Goal: Transaction & Acquisition: Purchase product/service

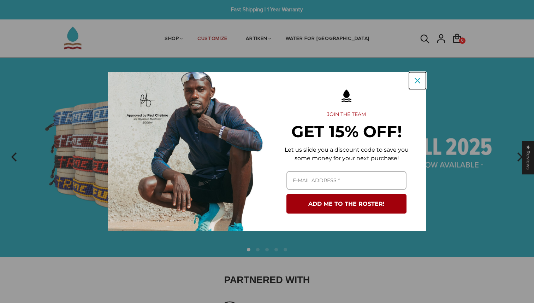
click at [418, 81] on icon "close icon" at bounding box center [417, 81] width 6 height 6
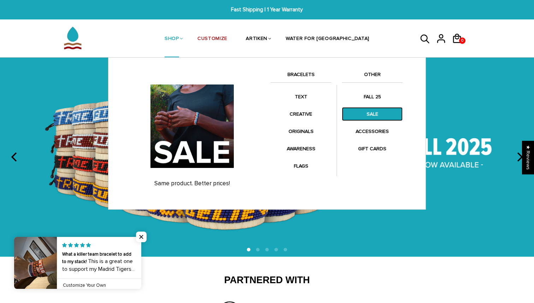
click at [371, 114] on link "SALE" at bounding box center [372, 114] width 61 height 14
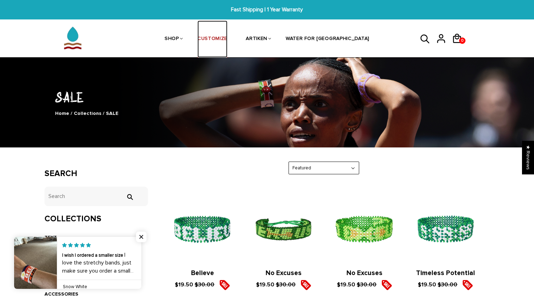
click at [227, 41] on link "CUSTOMIZE" at bounding box center [212, 38] width 30 height 37
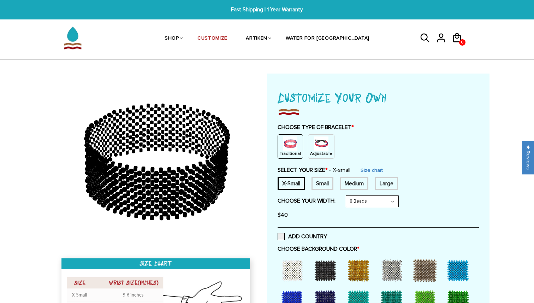
click at [318, 148] on img at bounding box center [321, 143] width 14 height 14
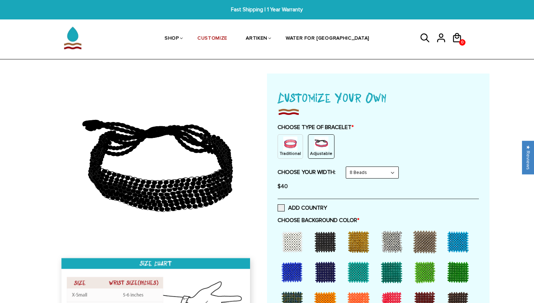
click at [361, 175] on select "8 Beads 6 Beads 10 Beads" at bounding box center [372, 172] width 52 height 11
click at [347, 167] on select "8 Beads 6 Beads 10 Beads" at bounding box center [372, 172] width 52 height 11
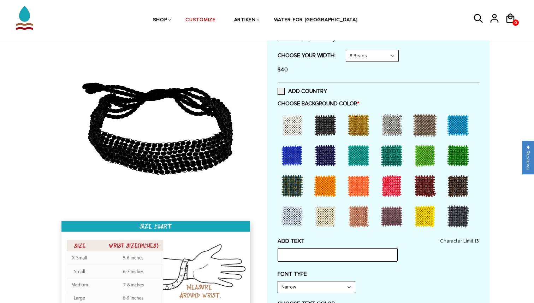
scroll to position [116, 0]
click at [323, 152] on div at bounding box center [325, 156] width 28 height 28
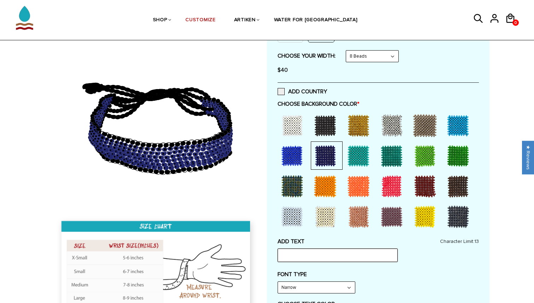
click at [309, 255] on input "text" at bounding box center [338, 254] width 120 height 13
type input "Syracuse"
click at [456, 279] on div "FONT TYPE Narrow Narrow Bold" at bounding box center [378, 281] width 201 height 23
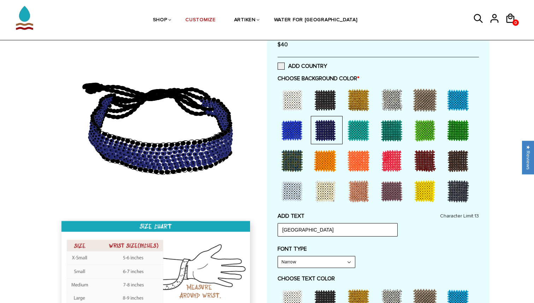
scroll to position [155, 0]
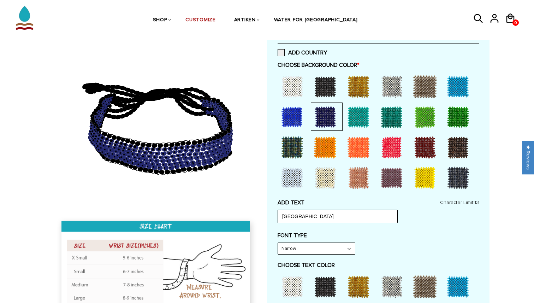
click at [344, 247] on select "Narrow Bold" at bounding box center [316, 248] width 77 height 11
select select "Bold"
click at [278, 243] on select "Narrow Bold" at bounding box center [316, 248] width 77 height 11
click at [392, 240] on div "FONT TYPE Bold Narrow Bold" at bounding box center [378, 243] width 201 height 23
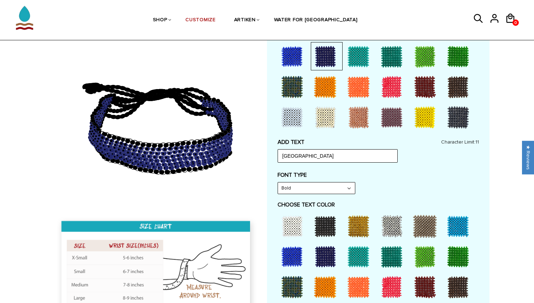
scroll to position [223, 0]
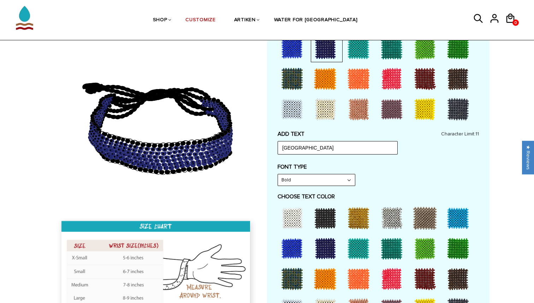
click at [353, 278] on div at bounding box center [358, 278] width 28 height 28
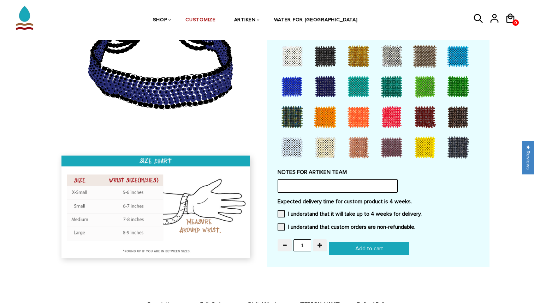
scroll to position [523, 0]
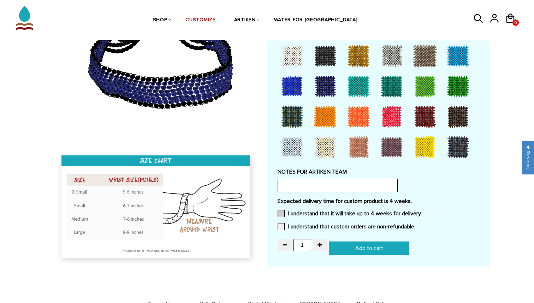
click at [331, 212] on label "I understand that it will take up to 4 weeks for delivery." at bounding box center [350, 213] width 144 height 7
click at [422, 211] on input "I understand that it will take up to 4 weeks for delivery." at bounding box center [422, 211] width 0 height 0
click at [332, 226] on label "I understand that custom orders are non-refundable." at bounding box center [347, 226] width 138 height 7
click at [415, 224] on input "I understand that custom orders are non-refundable." at bounding box center [415, 224] width 0 height 0
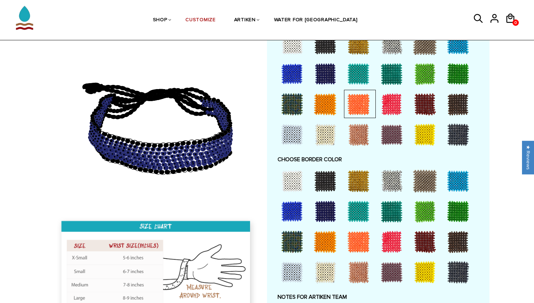
scroll to position [400, 0]
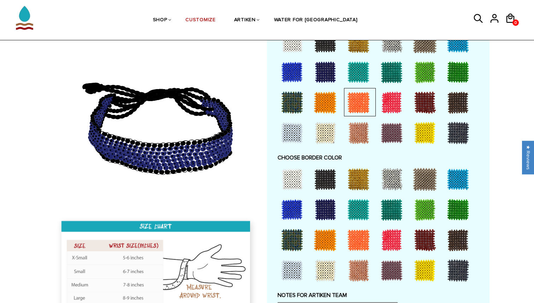
click at [291, 180] on div at bounding box center [292, 179] width 28 height 28
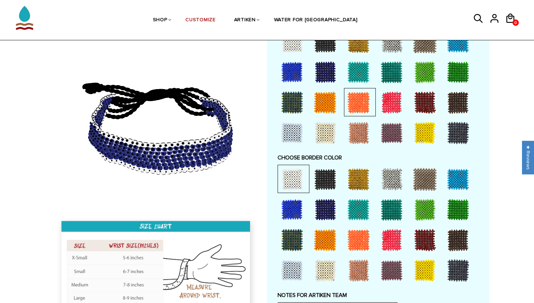
click at [329, 178] on div at bounding box center [325, 179] width 28 height 28
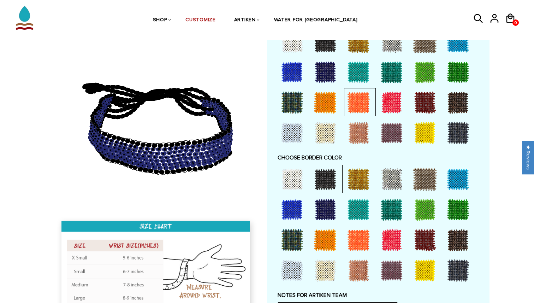
click at [299, 178] on div at bounding box center [292, 179] width 28 height 28
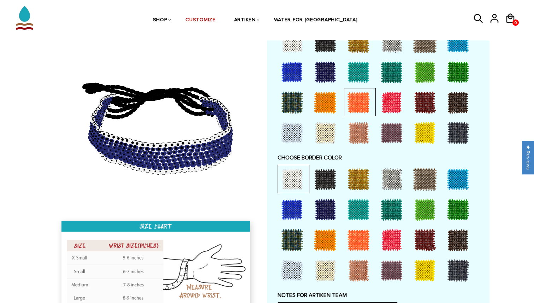
click at [364, 237] on div at bounding box center [358, 240] width 28 height 28
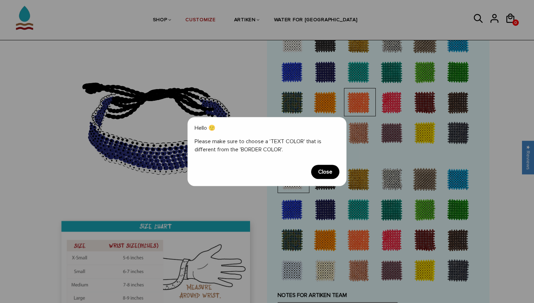
click at [327, 168] on span "Close" at bounding box center [325, 172] width 28 height 14
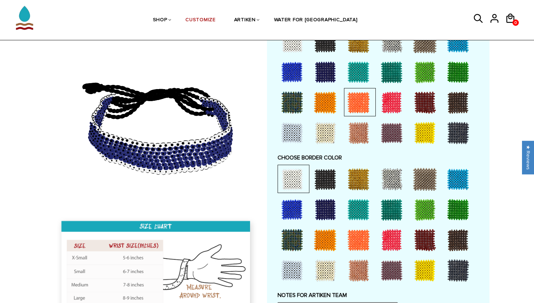
click at [330, 178] on div at bounding box center [325, 179] width 28 height 28
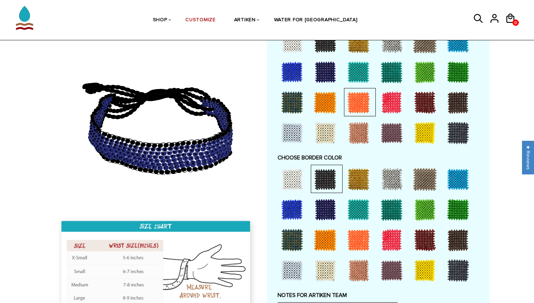
click at [363, 175] on div at bounding box center [358, 179] width 28 height 28
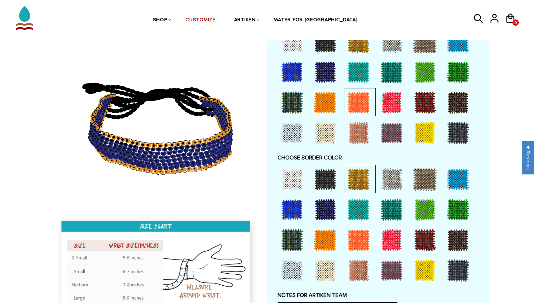
click at [391, 181] on div at bounding box center [391, 179] width 28 height 28
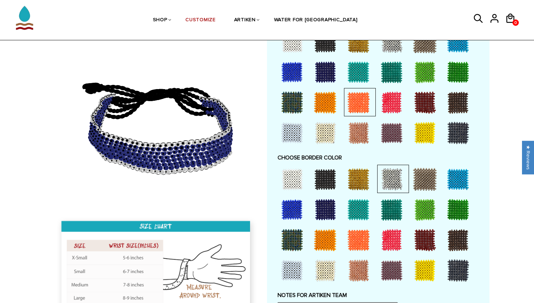
click at [419, 182] on div at bounding box center [425, 179] width 28 height 28
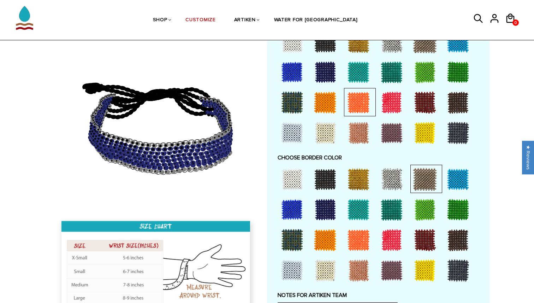
click at [449, 182] on div at bounding box center [458, 179] width 28 height 28
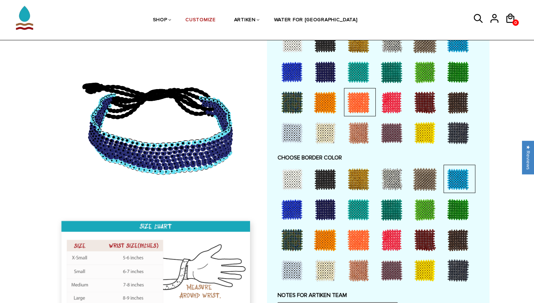
click at [456, 207] on div at bounding box center [458, 209] width 28 height 28
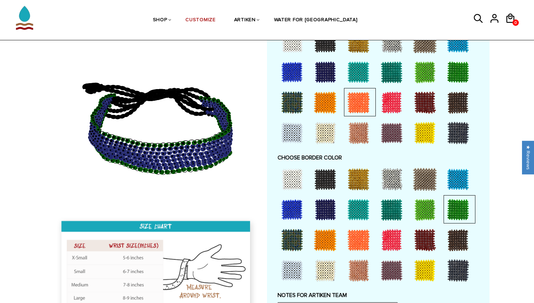
click at [460, 228] on div at bounding box center [458, 240] width 28 height 28
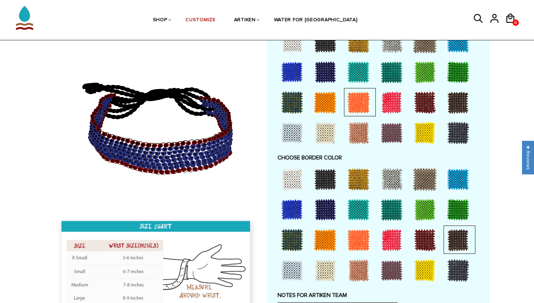
click at [466, 270] on div at bounding box center [458, 270] width 28 height 28
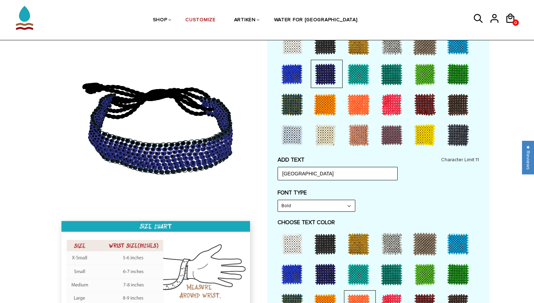
scroll to position [171, 0]
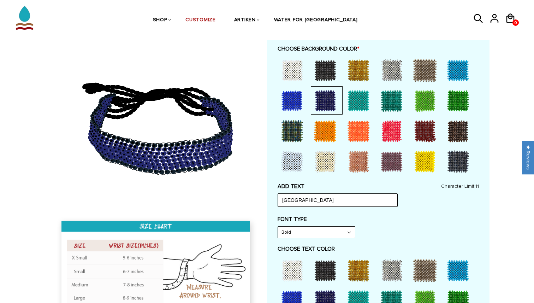
click at [290, 104] on div at bounding box center [292, 101] width 28 height 28
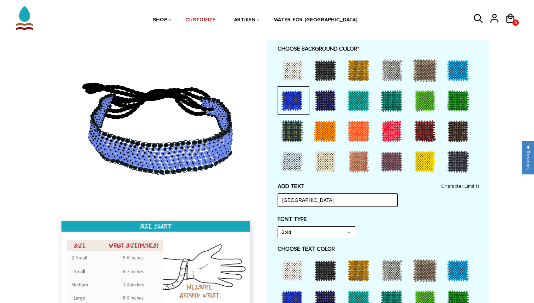
click at [321, 101] on div at bounding box center [325, 101] width 28 height 28
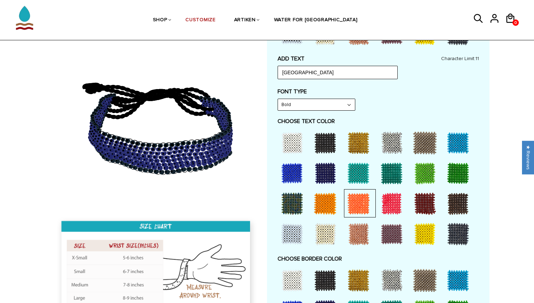
scroll to position [299, 0]
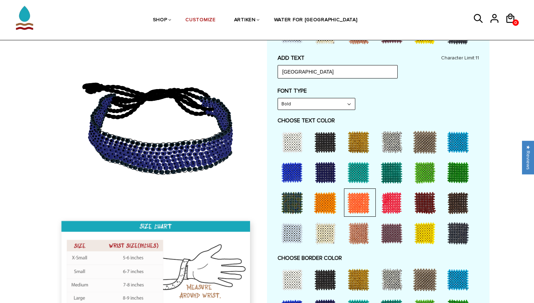
click at [326, 200] on div at bounding box center [325, 203] width 28 height 28
click at [356, 204] on div at bounding box center [358, 203] width 28 height 28
click at [342, 206] on div at bounding box center [327, 202] width 32 height 28
click at [365, 208] on div at bounding box center [358, 203] width 28 height 28
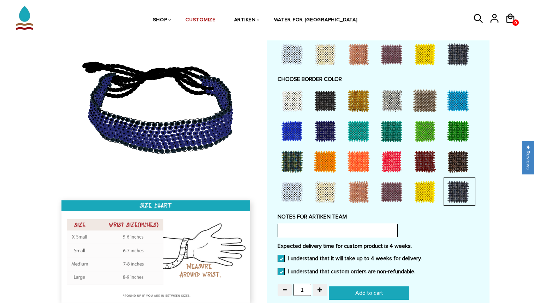
scroll to position [480, 0]
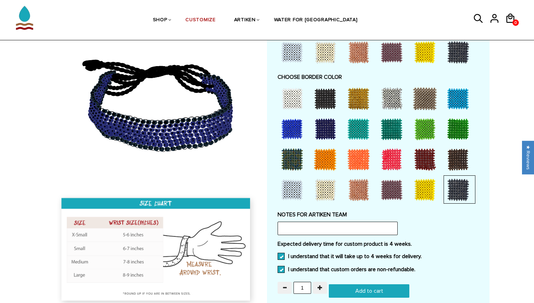
click at [395, 183] on div at bounding box center [391, 189] width 28 height 28
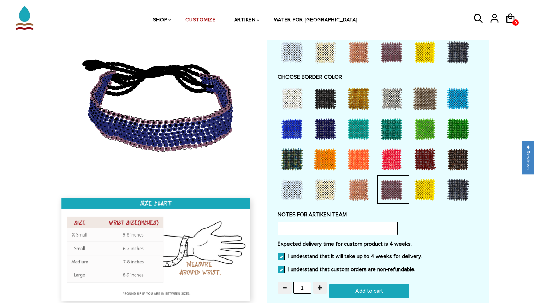
click at [289, 101] on div at bounding box center [292, 98] width 28 height 28
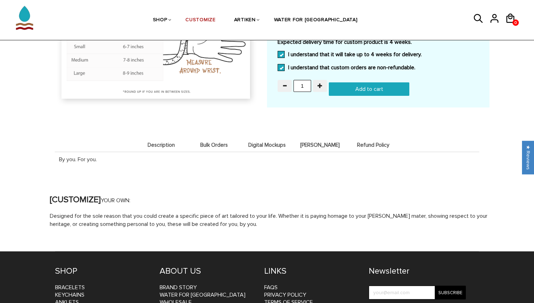
scroll to position [695, 0]
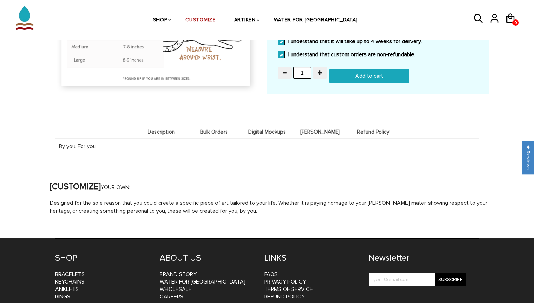
click at [271, 130] on span "Digital Mockups" at bounding box center [266, 132] width 49 height 6
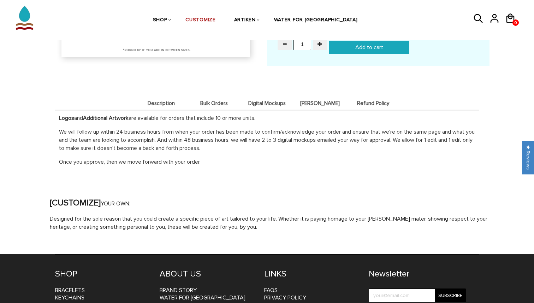
scroll to position [726, 0]
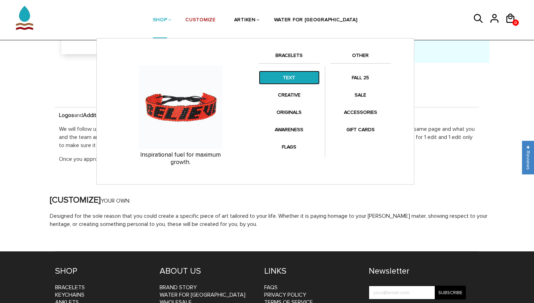
click at [298, 78] on link "TEXT" at bounding box center [289, 78] width 61 height 14
